Goal: Check status

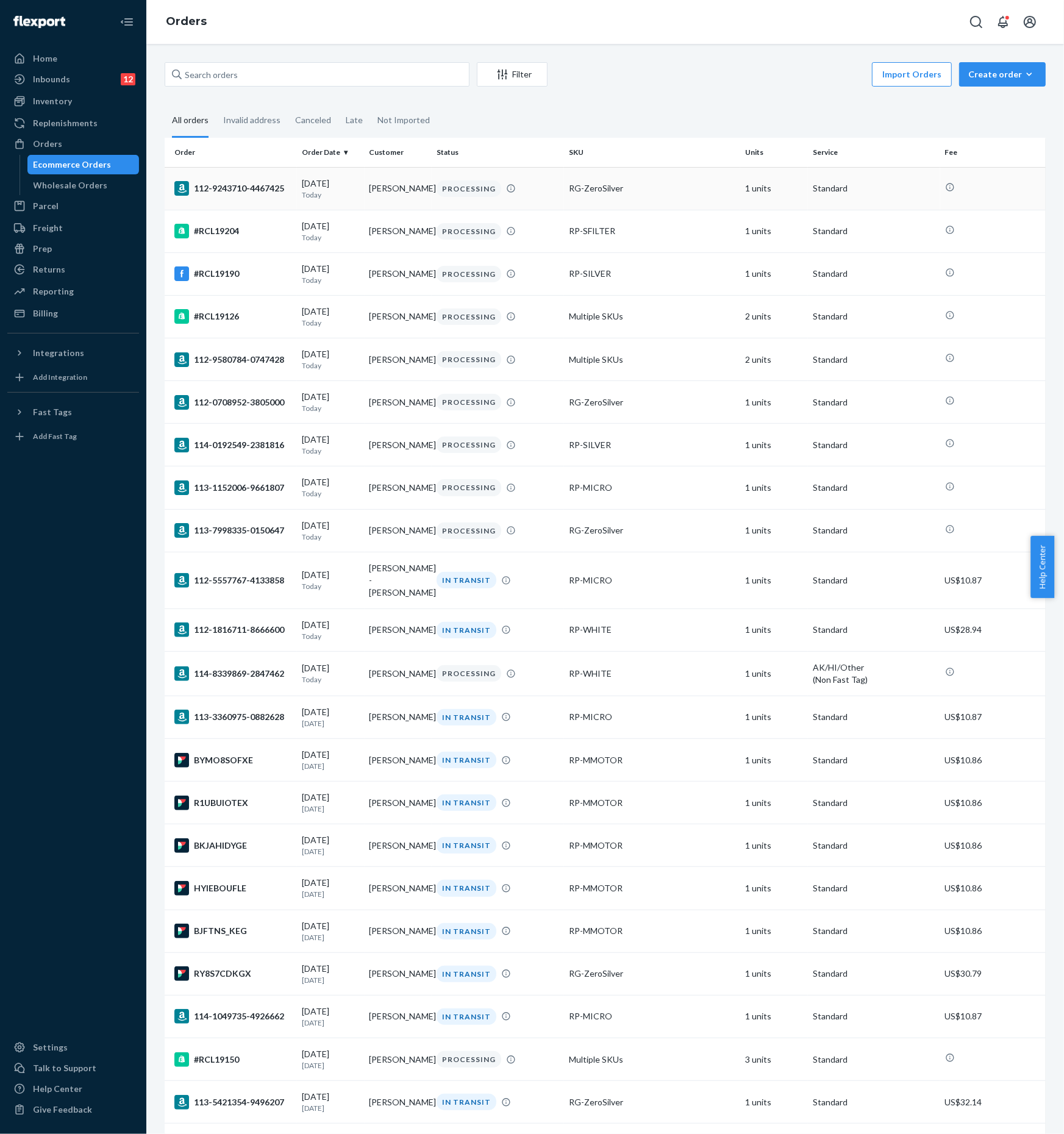
click at [532, 194] on div "PROCESSING" at bounding box center [498, 189] width 128 height 16
click at [266, 767] on td "BYMO8SOFXE" at bounding box center [231, 760] width 133 height 43
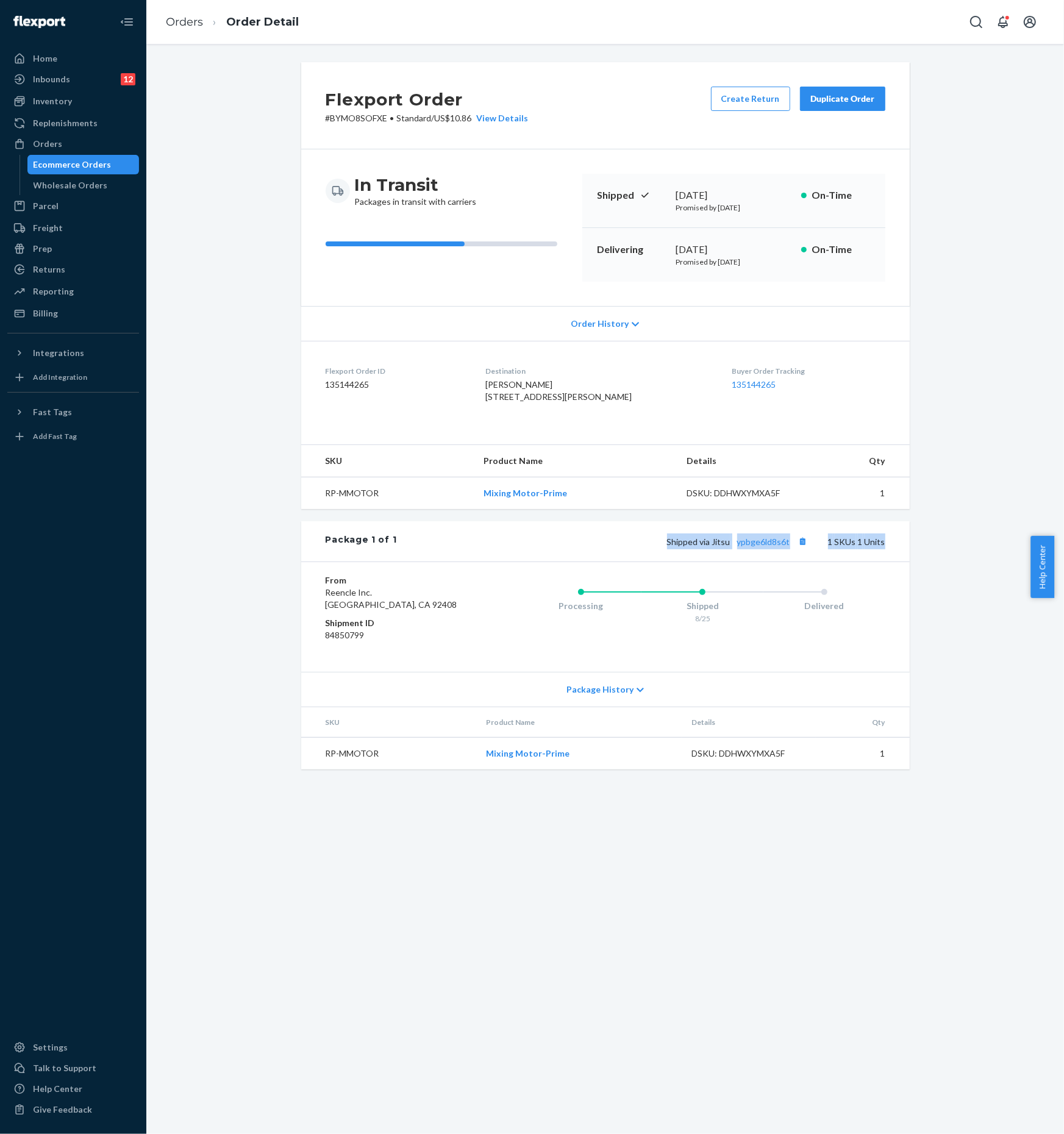
drag, startPoint x: 667, startPoint y: 565, endPoint x: 771, endPoint y: 574, distance: 104.4
click at [879, 549] on div "Shipped via Jitsu ypbge6ld8s6t 1 SKUs 1 Units" at bounding box center [641, 542] width 489 height 16
drag, startPoint x: 299, startPoint y: 571, endPoint x: 270, endPoint y: 557, distance: 32.2
click at [302, 562] on div "Package 1 of 1 Shipped via Jitsu ypbge6ld8s6t 1 SKUs 1 Units" at bounding box center [606, 542] width 609 height 41
